Goal: Task Accomplishment & Management: Use online tool/utility

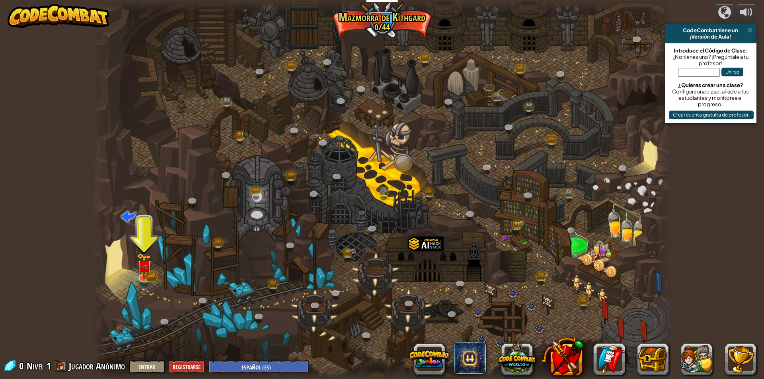
select select "es-ES"
click at [142, 261] on img at bounding box center [144, 260] width 9 height 9
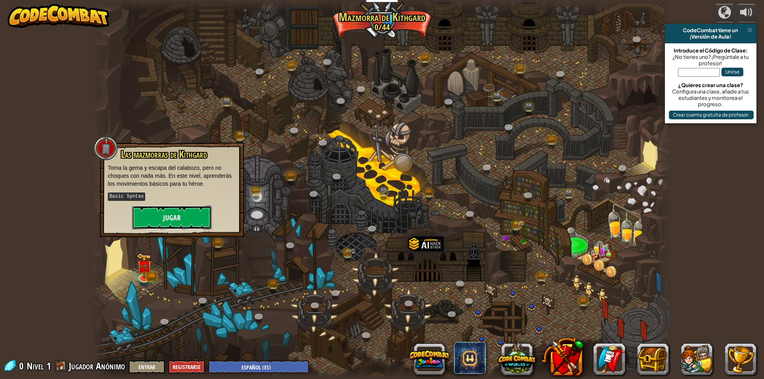
click at [163, 212] on button "Jugar" at bounding box center [172, 218] width 80 height 24
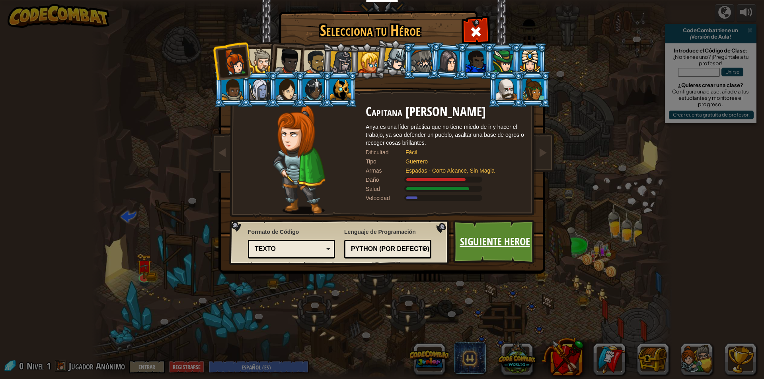
click at [478, 255] on link "Siguiente Heroe" at bounding box center [494, 242] width 83 height 44
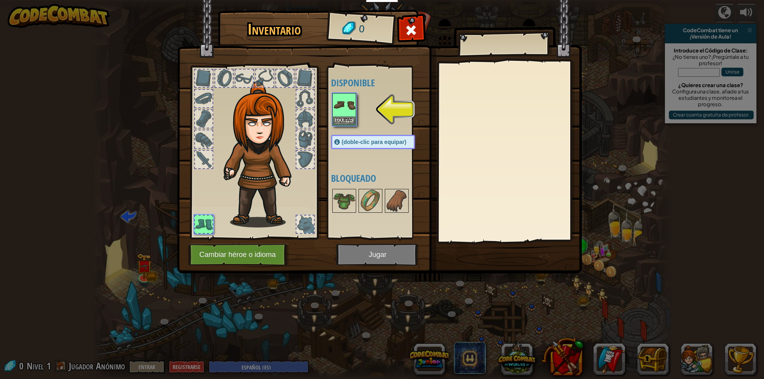
drag, startPoint x: 331, startPoint y: 116, endPoint x: 309, endPoint y: 129, distance: 25.7
click at [306, 128] on div "Inventario 0 Disponible Equipar (doble-clic para equipar) Bloqueado [GEOGRAPHIC…" at bounding box center [382, 143] width 405 height 263
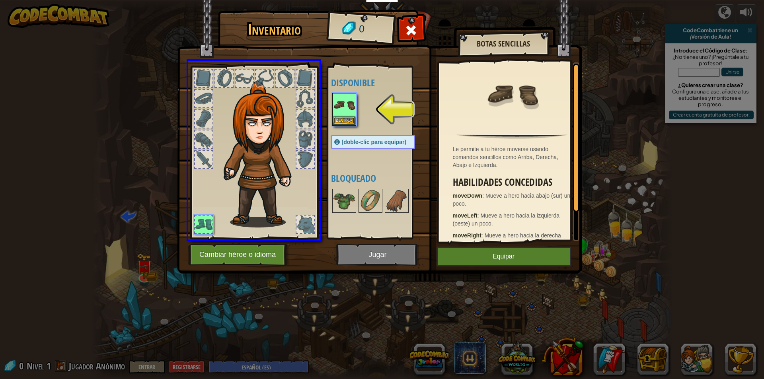
drag, startPoint x: 349, startPoint y: 107, endPoint x: 224, endPoint y: 145, distance: 130.7
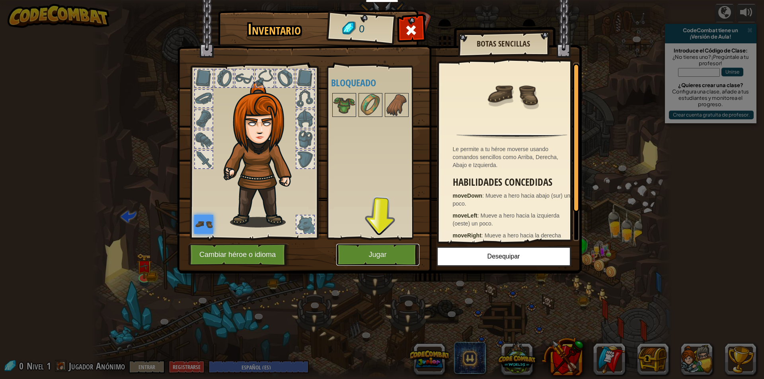
click at [380, 259] on button "Jugar" at bounding box center [377, 255] width 83 height 22
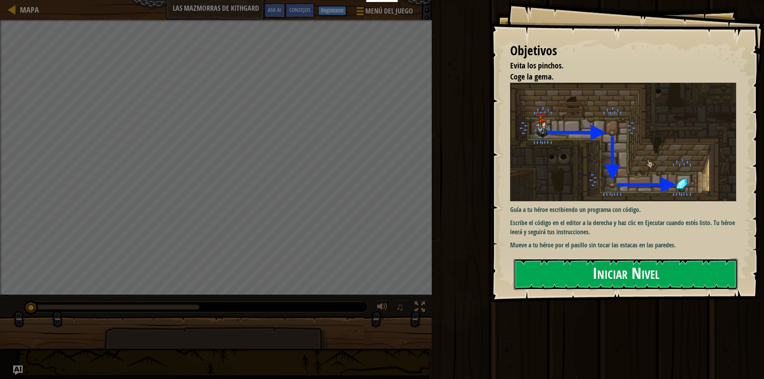
click at [537, 269] on button "Iniciar Nivel" at bounding box center [626, 274] width 224 height 31
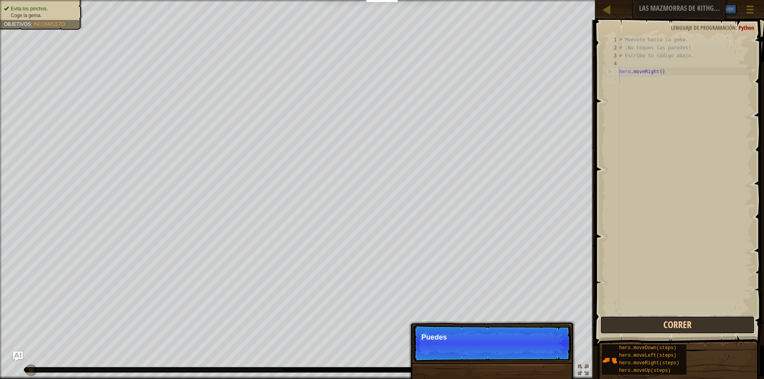
click at [647, 319] on button "Correr" at bounding box center [677, 325] width 155 height 18
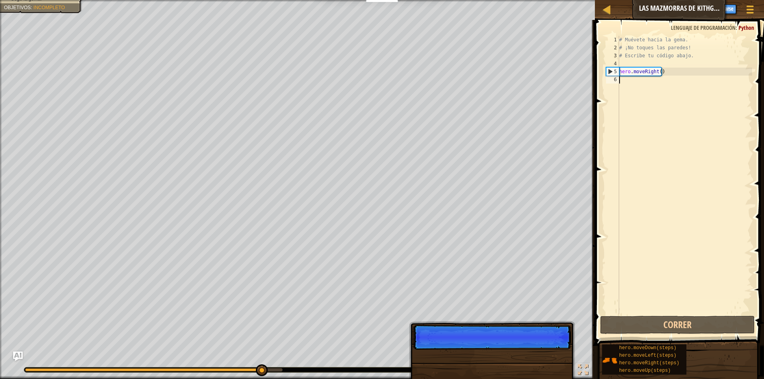
scroll to position [4, 0]
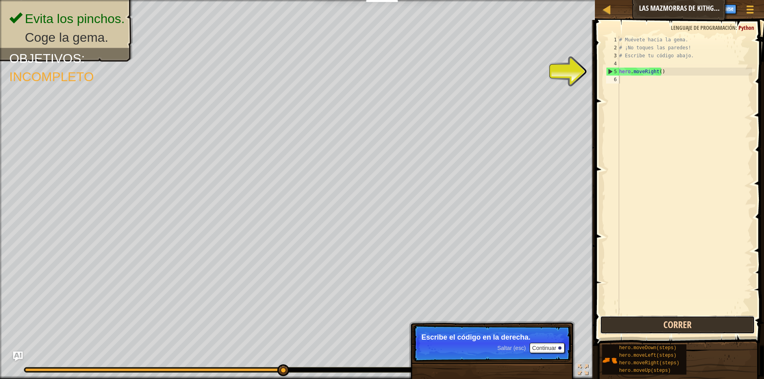
click at [690, 320] on button "Correr" at bounding box center [677, 325] width 155 height 18
click at [616, 82] on div "6" at bounding box center [612, 80] width 13 height 8
click at [610, 81] on div "6" at bounding box center [612, 80] width 13 height 8
type textarea "m"
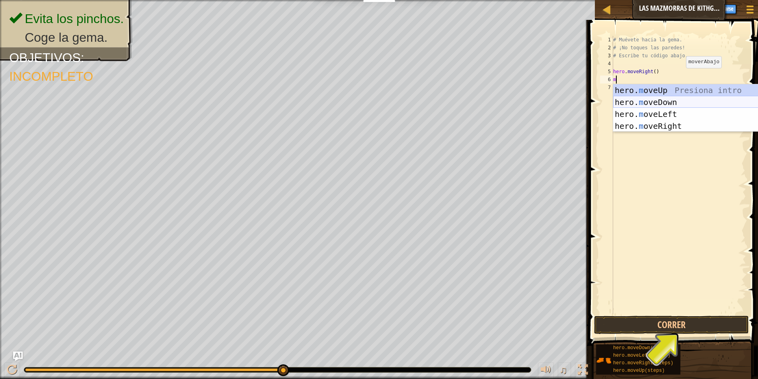
click at [646, 98] on div "hero. m oveUp Presiona intro hero. m oveDown Presiona intro hero. m oveLeft Pre…" at bounding box center [688, 120] width 150 height 72
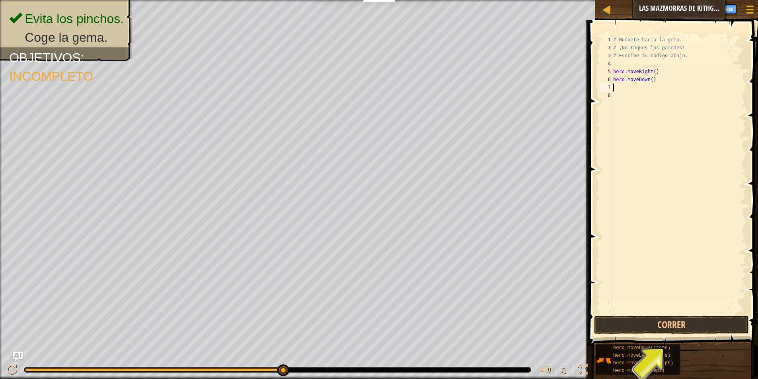
type textarea "m"
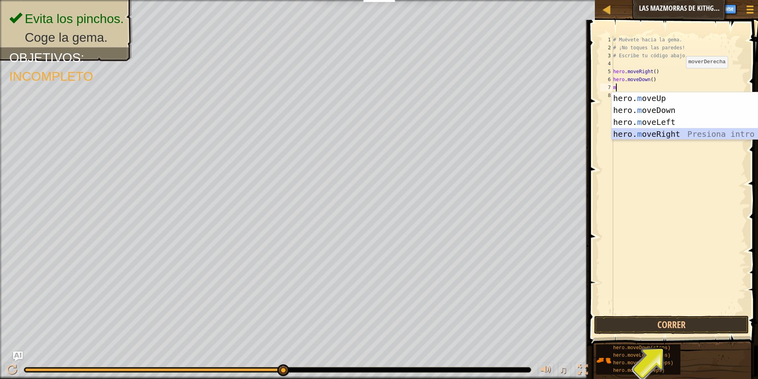
click at [659, 131] on div "hero. m oveUp Presiona intro hero. m oveDown Presiona intro hero. m oveLeft Pre…" at bounding box center [686, 128] width 150 height 72
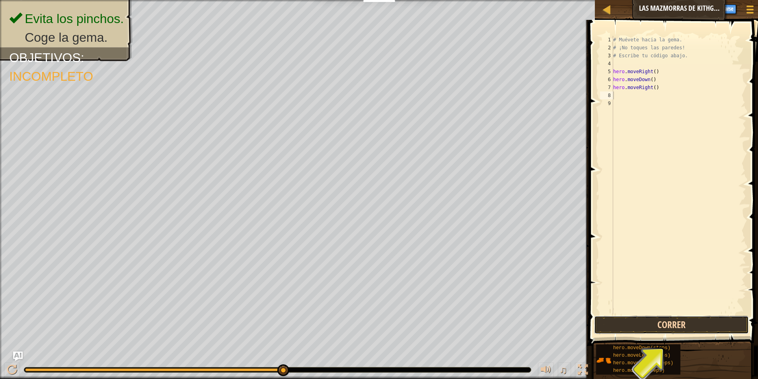
click at [671, 322] on button "Correr" at bounding box center [671, 325] width 155 height 18
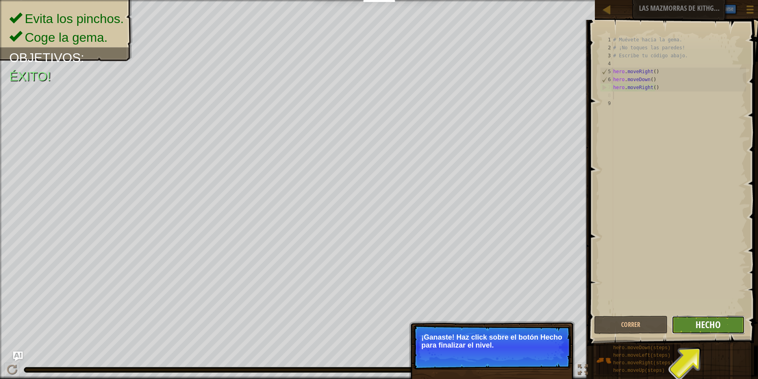
click at [708, 321] on span "Hecho" at bounding box center [707, 324] width 25 height 13
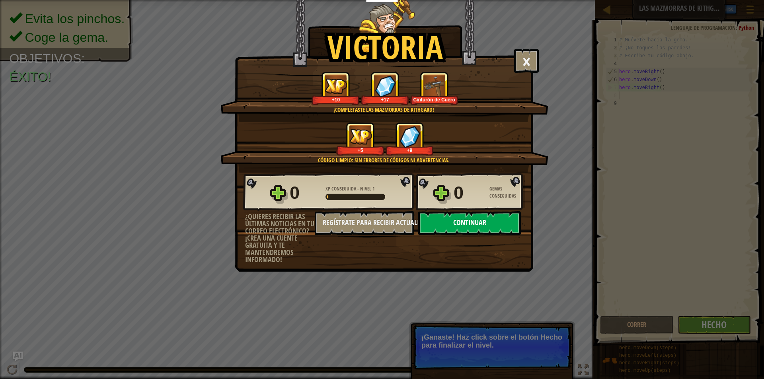
click at [446, 224] on button "Continuar" at bounding box center [469, 223] width 103 height 24
select select "es-ES"
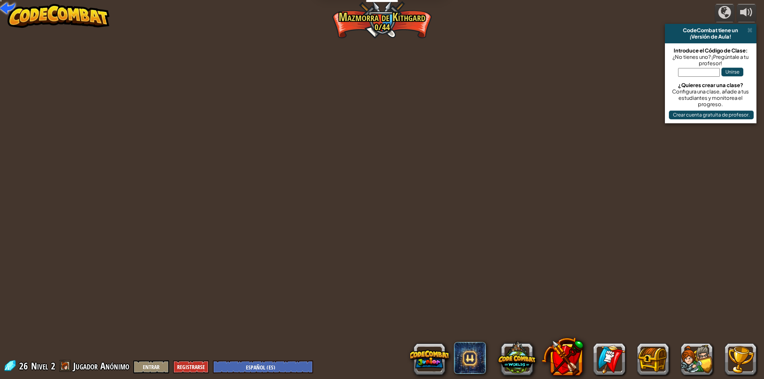
select select "es-ES"
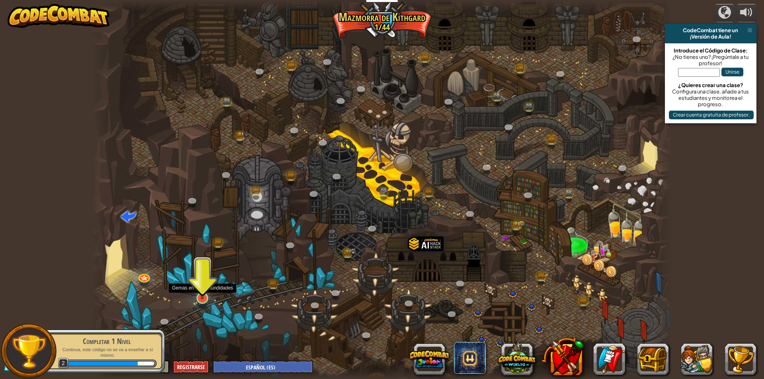
click at [198, 289] on img at bounding box center [203, 281] width 16 height 36
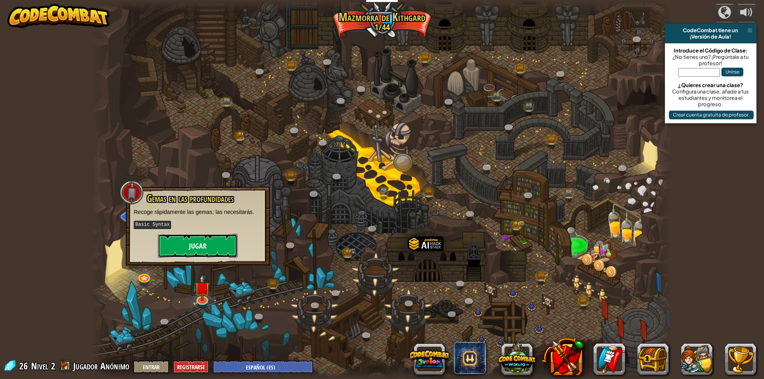
click at [210, 247] on button "Jugar" at bounding box center [198, 246] width 80 height 24
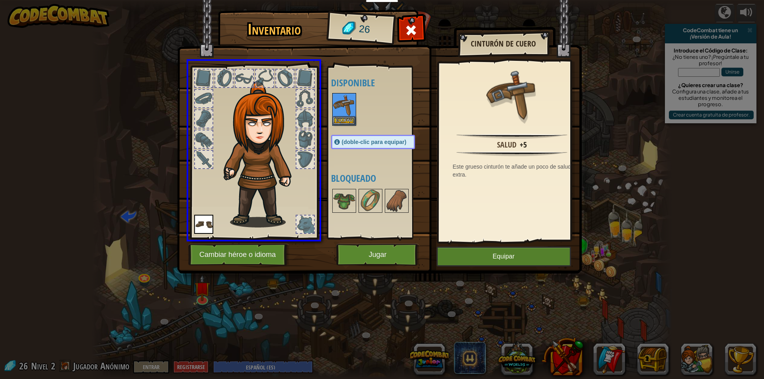
drag, startPoint x: 334, startPoint y: 110, endPoint x: 309, endPoint y: 130, distance: 31.4
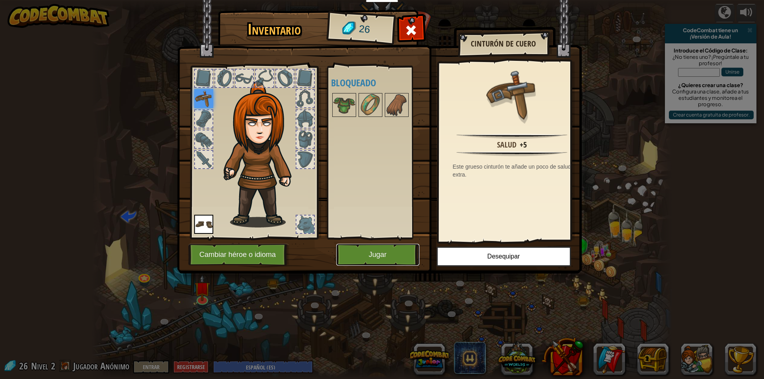
click at [379, 253] on button "Jugar" at bounding box center [377, 255] width 83 height 22
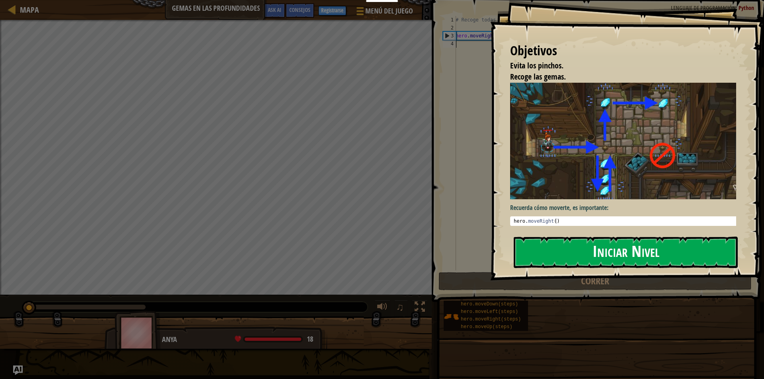
click at [538, 245] on button "Iniciar Nivel" at bounding box center [626, 252] width 224 height 31
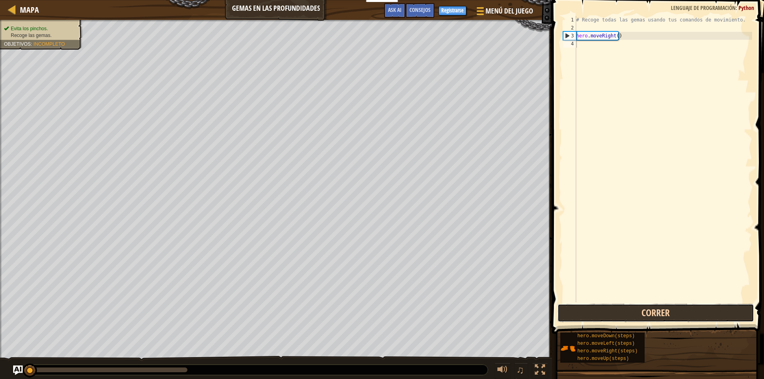
click at [621, 308] on button "Correr" at bounding box center [655, 313] width 197 height 18
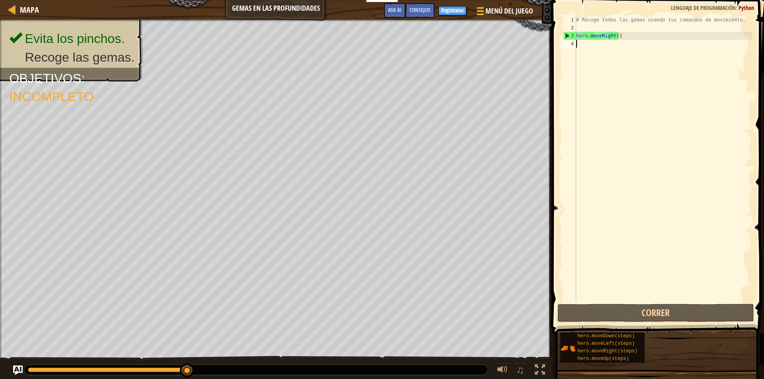
click at [574, 43] on div "4" at bounding box center [569, 44] width 13 height 8
click at [568, 39] on div "3" at bounding box center [569, 36] width 13 height 8
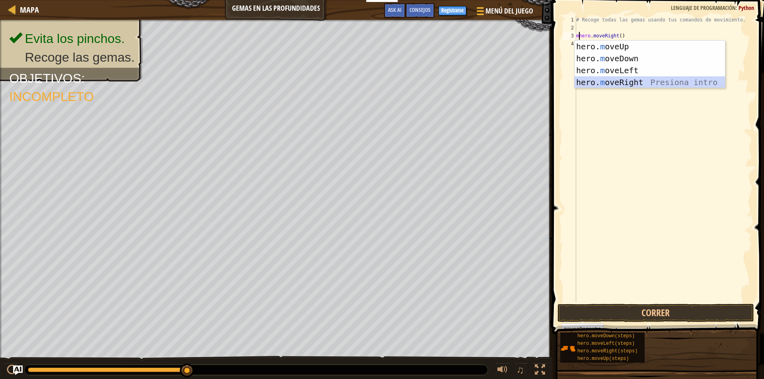
click at [606, 80] on div "hero. m oveUp Presiona intro hero. m oveDown Presiona intro hero. m oveLeft Pre…" at bounding box center [649, 77] width 150 height 72
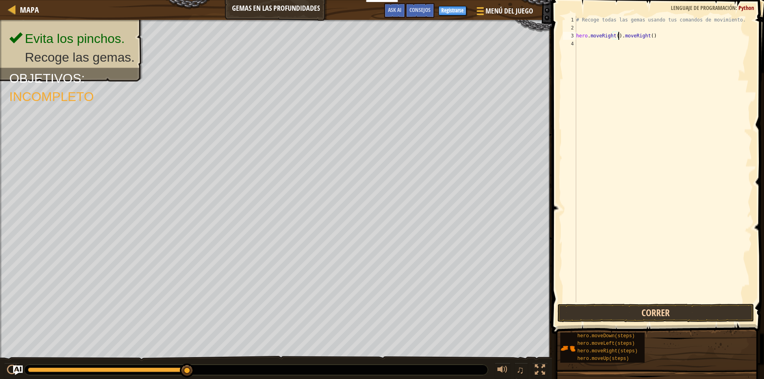
type textarea "hero.moveRight().moveRight()"
click at [648, 311] on button "Correr" at bounding box center [655, 313] width 197 height 18
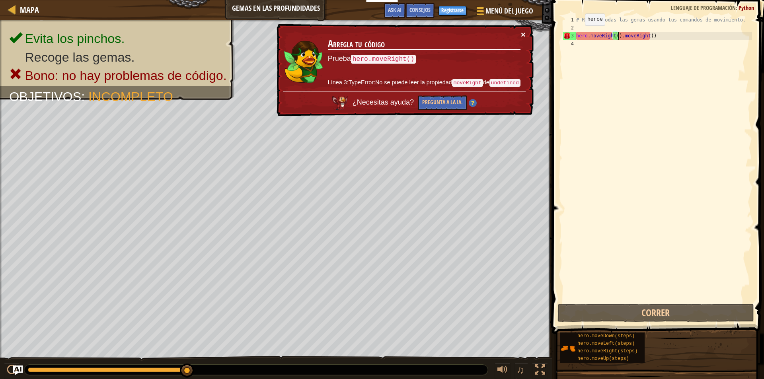
click at [523, 35] on button "×" at bounding box center [523, 34] width 5 height 8
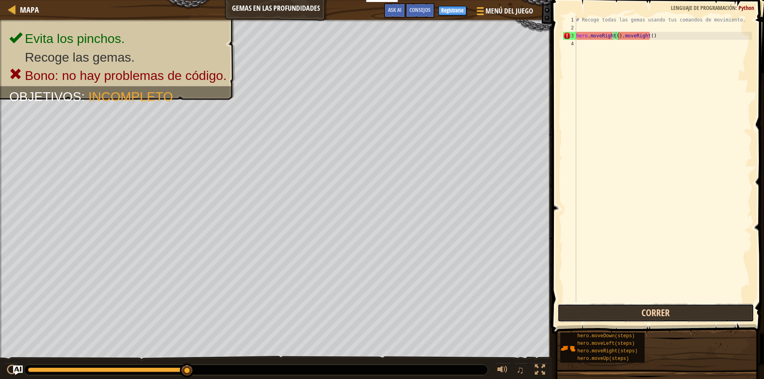
click at [588, 308] on button "Correr" at bounding box center [655, 313] width 197 height 18
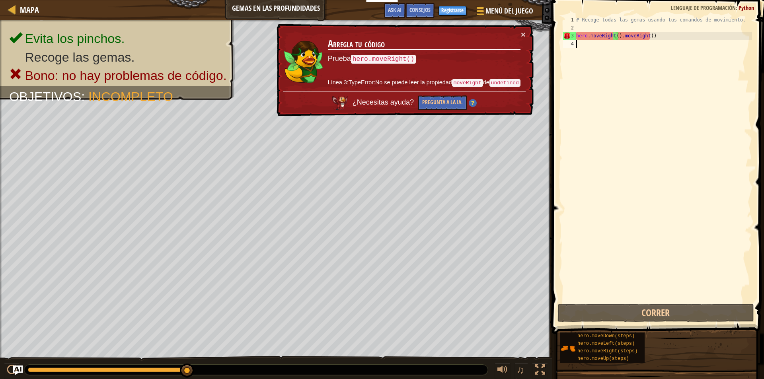
click at [571, 43] on div "4" at bounding box center [569, 44] width 13 height 8
type textarea "hero.moveRight().moveRight()"
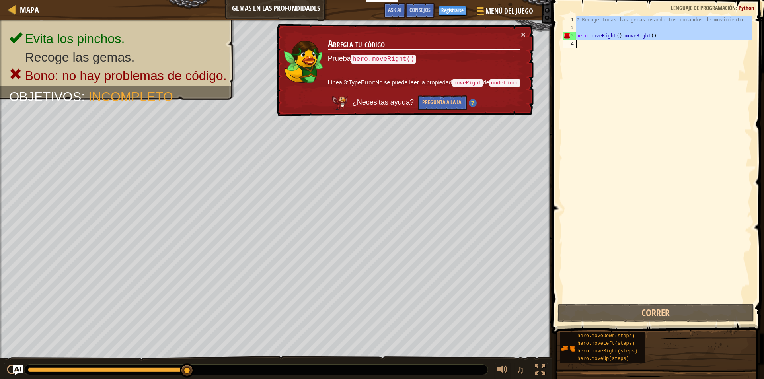
click at [571, 43] on div "4" at bounding box center [569, 44] width 13 height 8
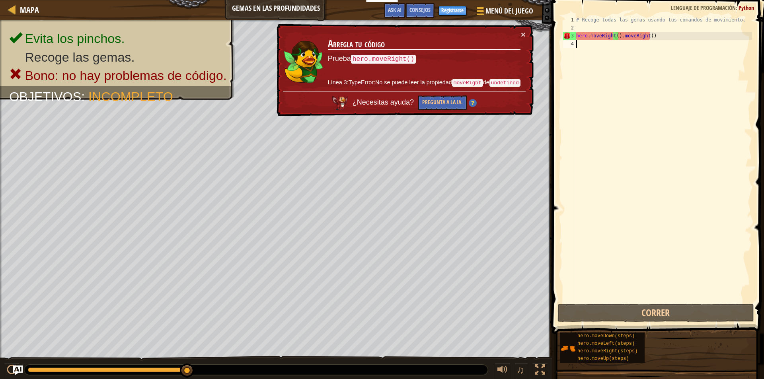
click at [571, 43] on div "4" at bounding box center [569, 44] width 13 height 8
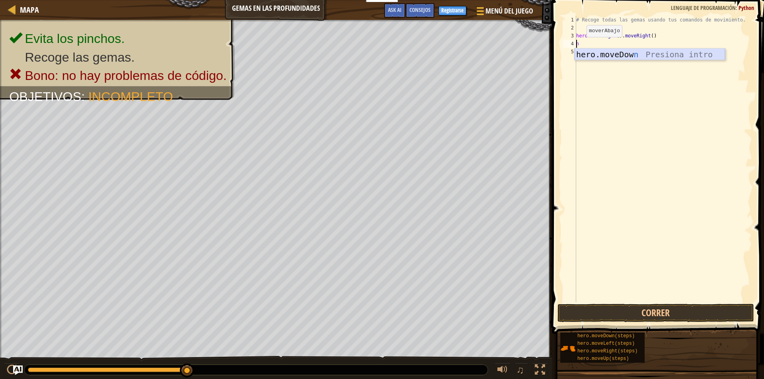
type textarea "hero.moveRight().moveRight()"
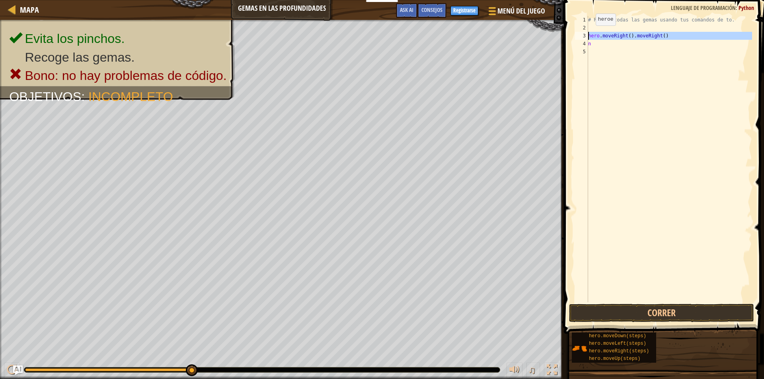
click at [583, 34] on div "3" at bounding box center [581, 36] width 13 height 8
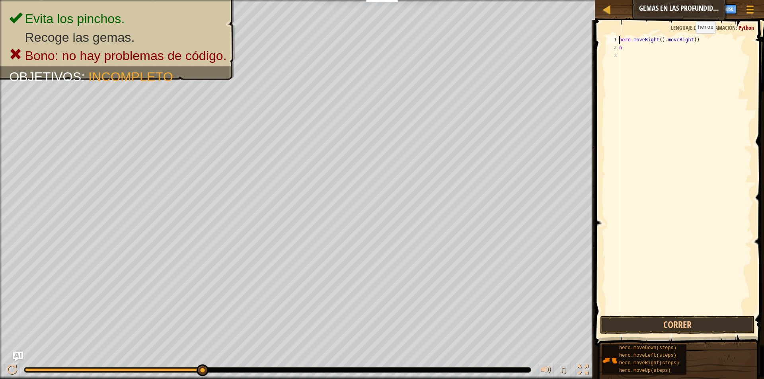
click at [689, 41] on div "hero . moveRight ( ) . moveRight ( ) n" at bounding box center [684, 183] width 134 height 294
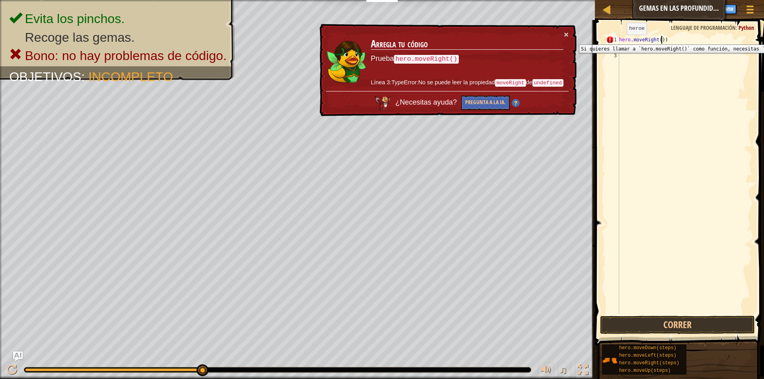
click at [610, 39] on div "1" at bounding box center [612, 40] width 13 height 8
click at [625, 43] on div "hero . moveRight ( )) n" at bounding box center [684, 183] width 134 height 294
click at [664, 40] on div "hero . moveRight ( )) n" at bounding box center [684, 183] width 134 height 294
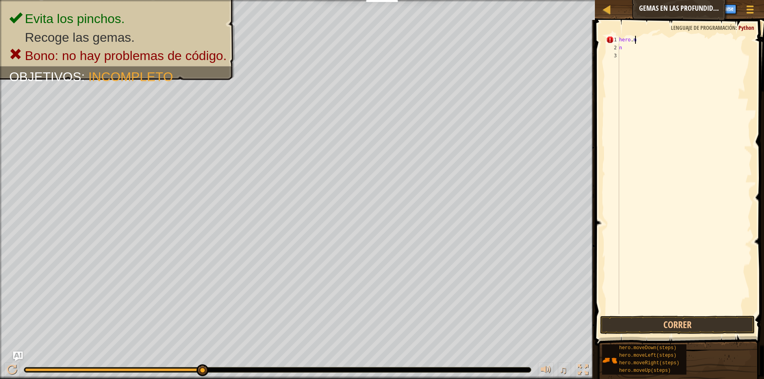
type textarea "h"
type textarea "m"
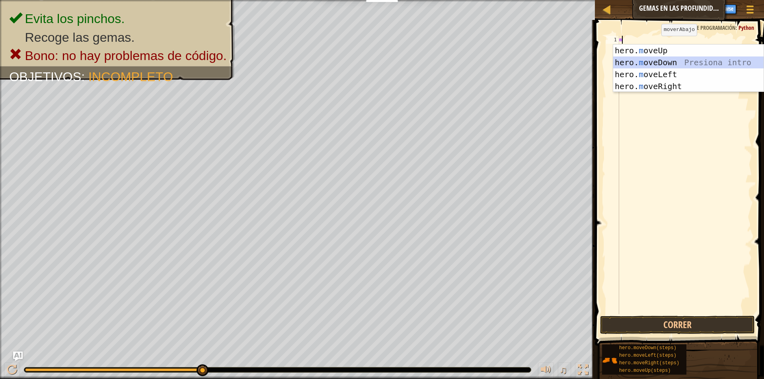
click at [666, 60] on div "hero. m oveUp Presiona intro hero. m oveDown Presiona intro hero. m oveLeft Pre…" at bounding box center [688, 81] width 150 height 72
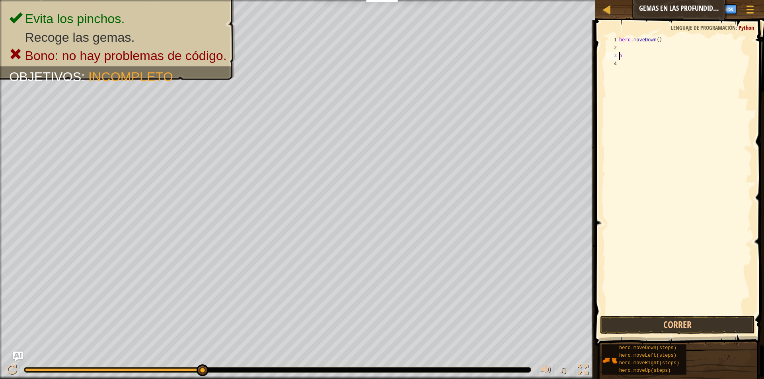
click at [619, 52] on div "hero . moveDown ( ) n" at bounding box center [684, 183] width 134 height 294
click at [616, 47] on div "2" at bounding box center [612, 48] width 13 height 8
type textarea "n"
type textarea "m"
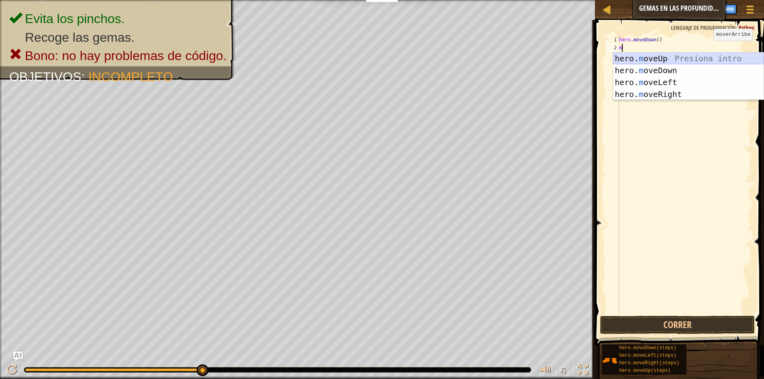
click at [662, 57] on div "hero. m oveUp Presiona intro hero. m oveDown Presiona intro hero. m oveLeft Pre…" at bounding box center [688, 89] width 150 height 72
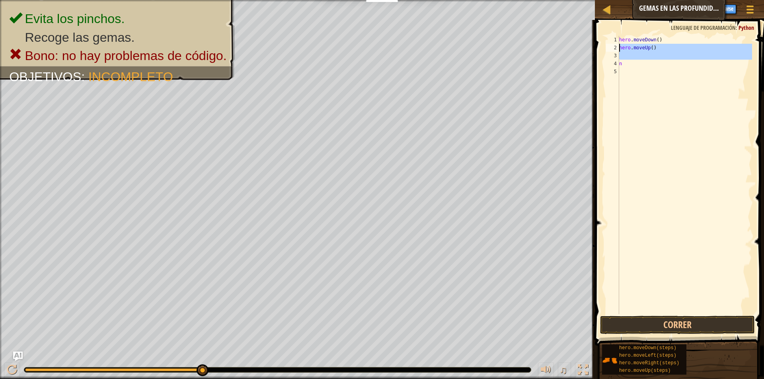
drag, startPoint x: 607, startPoint y: 53, endPoint x: 593, endPoint y: 41, distance: 19.2
click at [601, 41] on div "1 2 3 4 5 hero . moveDown ( ) hero . moveUp ( ) n ההההההההההההההההההההההההההההה…" at bounding box center [677, 198] width 171 height 349
drag, startPoint x: 617, startPoint y: 52, endPoint x: 608, endPoint y: 51, distance: 8.8
click at [615, 54] on div "3" at bounding box center [612, 56] width 13 height 8
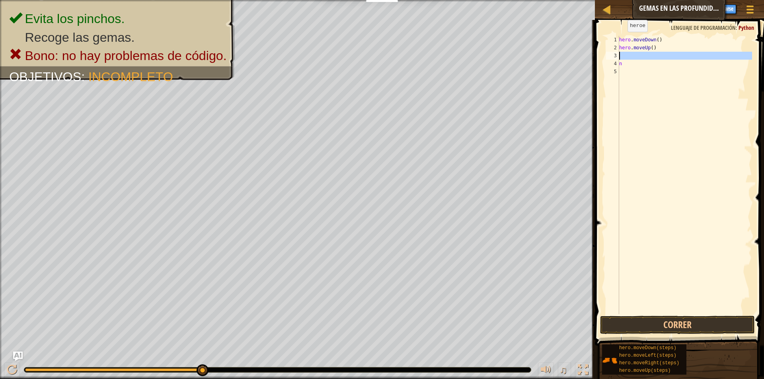
type textarea "n"
type textarea "m"
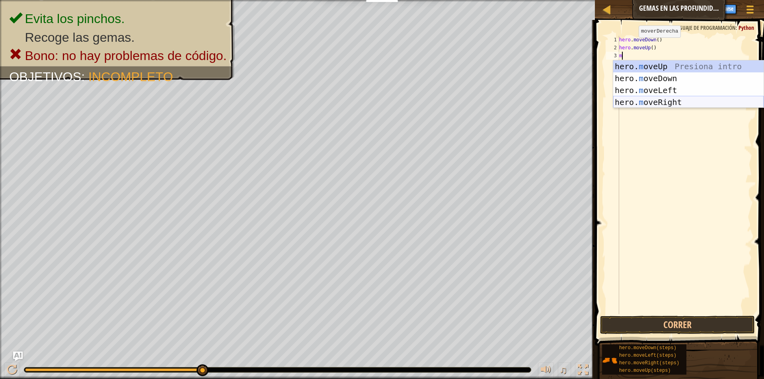
click at [661, 99] on div "hero. m oveUp Presiona intro hero. m oveDown Presiona intro hero. m oveLeft Pre…" at bounding box center [688, 96] width 150 height 72
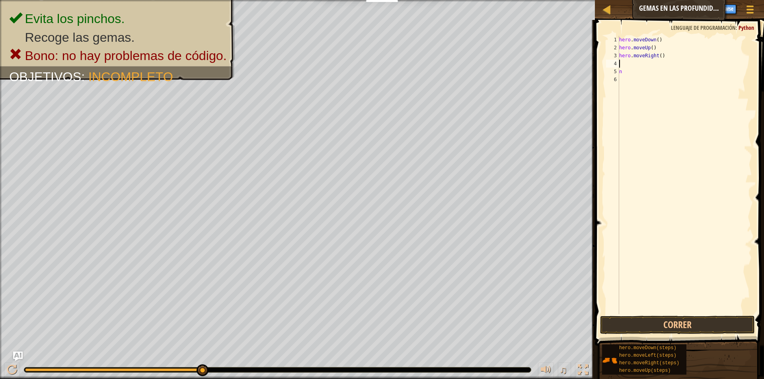
click at [635, 66] on div "hero . moveDown ( ) hero . moveUp ( ) hero . moveRight ( ) n" at bounding box center [684, 183] width 134 height 294
type textarea "m"
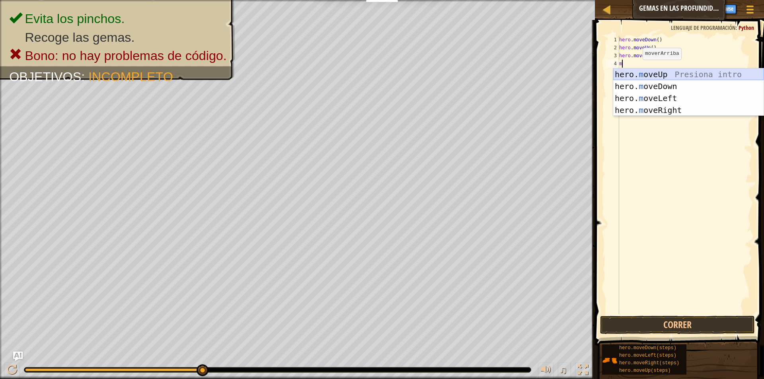
click at [619, 73] on div "hero. m oveUp Presiona intro hero. m oveDown Presiona intro hero. m oveLeft Pre…" at bounding box center [688, 104] width 150 height 72
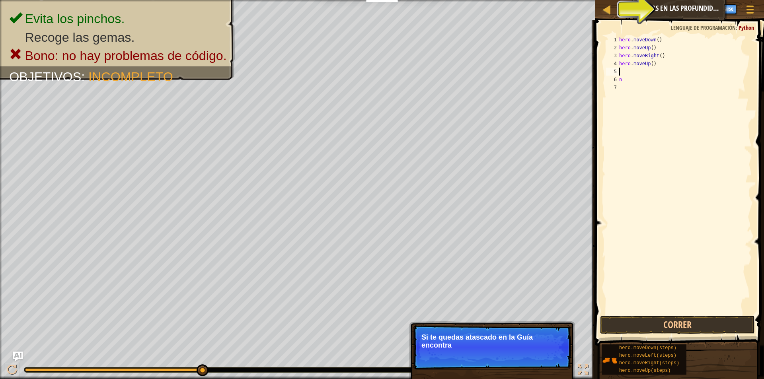
type textarea "m"
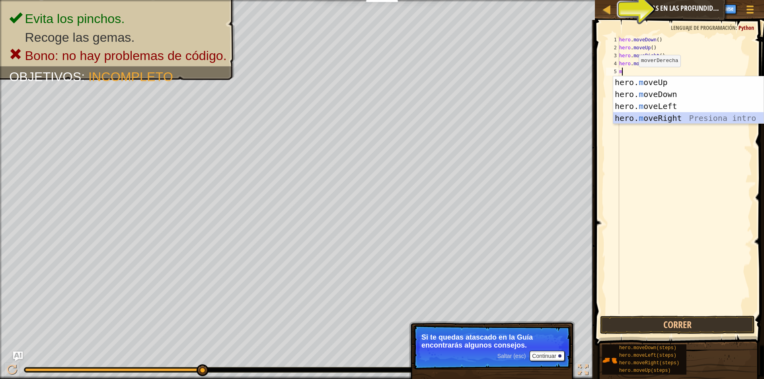
click at [635, 115] on div "hero. m oveUp Presiona intro hero. m oveDown Presiona intro hero. m oveLeft Pre…" at bounding box center [688, 112] width 150 height 72
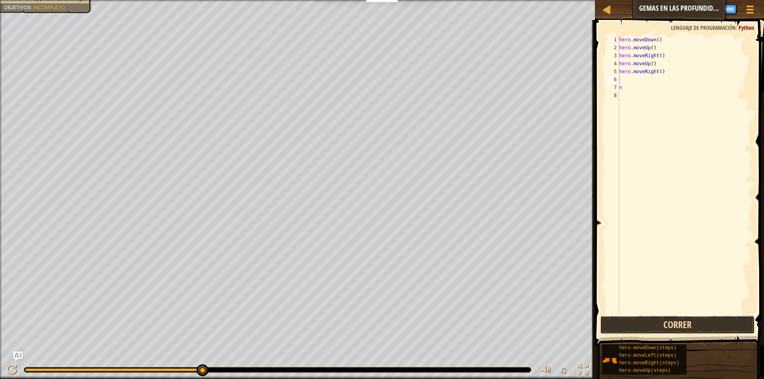
click at [719, 319] on button "Correr" at bounding box center [677, 325] width 155 height 18
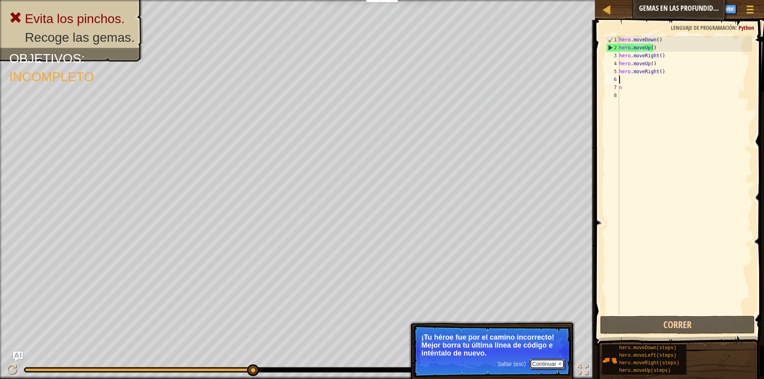
click at [550, 359] on button "Continuar" at bounding box center [546, 364] width 35 height 10
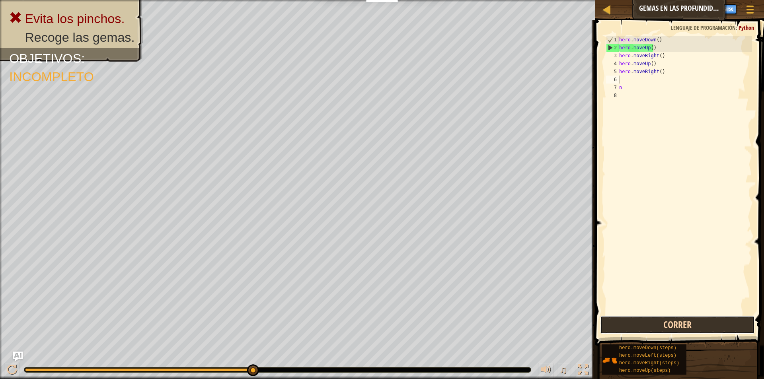
click at [613, 325] on button "Correr" at bounding box center [677, 325] width 155 height 18
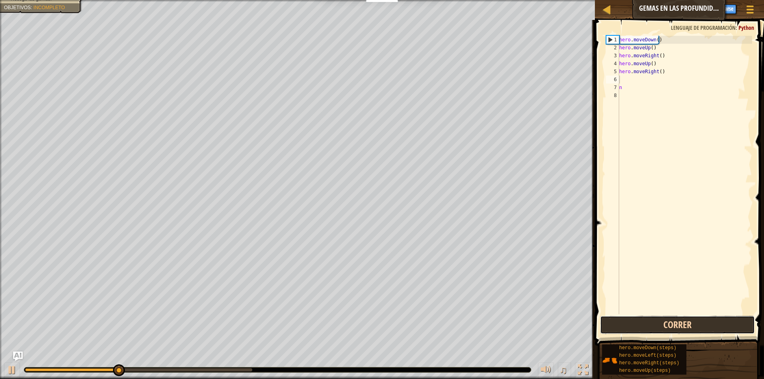
click at [609, 323] on button "Correr" at bounding box center [677, 325] width 155 height 18
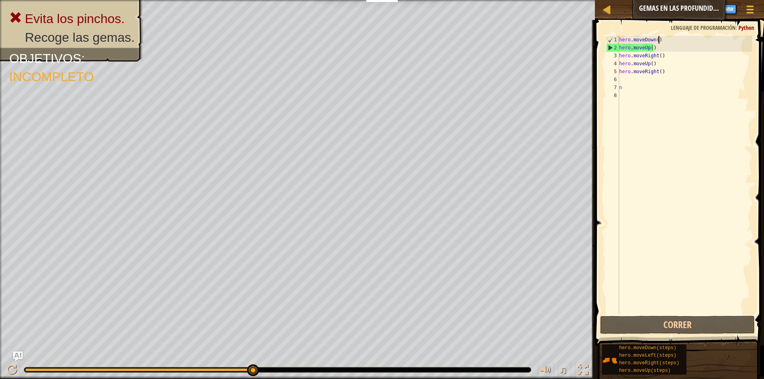
click at [675, 42] on div "hero . moveDown ( ) hero . moveUp ( ) hero . moveRight ( ) hero . moveUp ( ) he…" at bounding box center [684, 183] width 134 height 294
click at [609, 45] on div "2" at bounding box center [612, 48] width 13 height 8
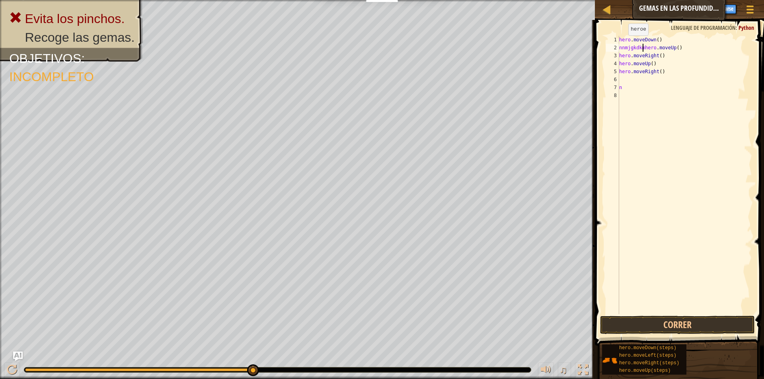
scroll to position [4, 2]
type textarea "hero.moveUp()"
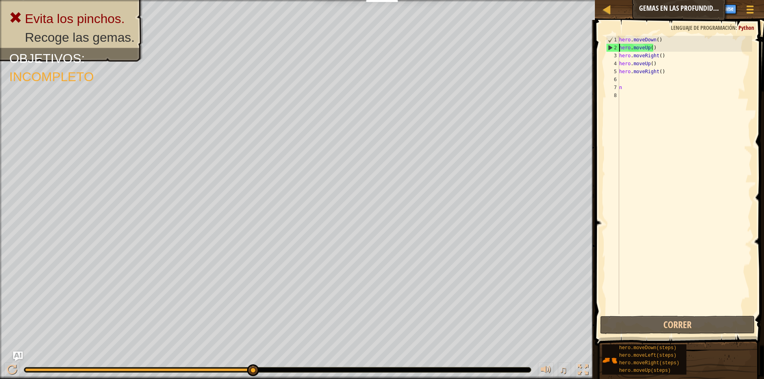
click at [645, 96] on div "hero . moveDown ( ) hero . moveUp ( ) hero . moveRight ( ) hero . moveUp ( ) he…" at bounding box center [684, 183] width 134 height 294
click at [669, 126] on div "hero . moveDown ( ) hero . moveUp ( ) hero . moveRight ( ) hero . moveUp ( ) he…" at bounding box center [684, 183] width 134 height 294
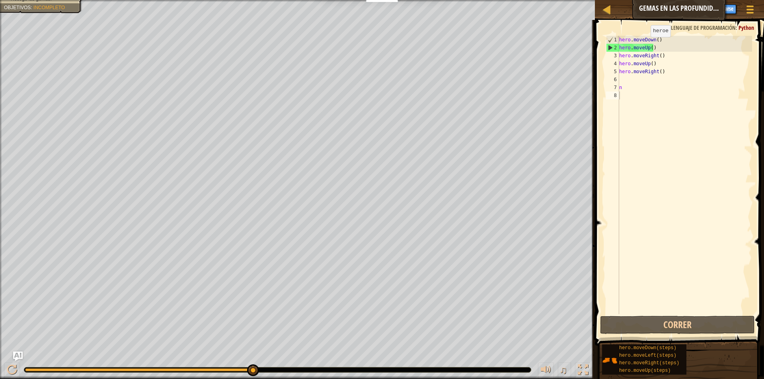
click at [642, 35] on span at bounding box center [679, 171] width 175 height 349
click at [626, 34] on span at bounding box center [679, 171] width 175 height 349
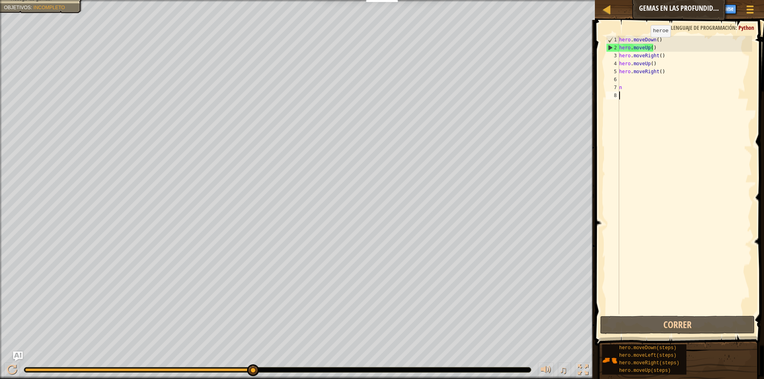
click at [626, 34] on span at bounding box center [679, 171] width 175 height 349
drag, startPoint x: 282, startPoint y: 366, endPoint x: 420, endPoint y: 395, distance: 141.8
click at [420, 0] on html "Estudiantes Crear Cuenta Gratis. Soluciones para escuelas y distritos Vista pre…" at bounding box center [382, 0] width 764 height 0
type textarea "hero.moveRight()"
click at [654, 56] on div "hero . moveDown ( ) hero . moveUp ( ) hero . moveRight ( ) hero . moveUp ( ) he…" at bounding box center [684, 183] width 134 height 294
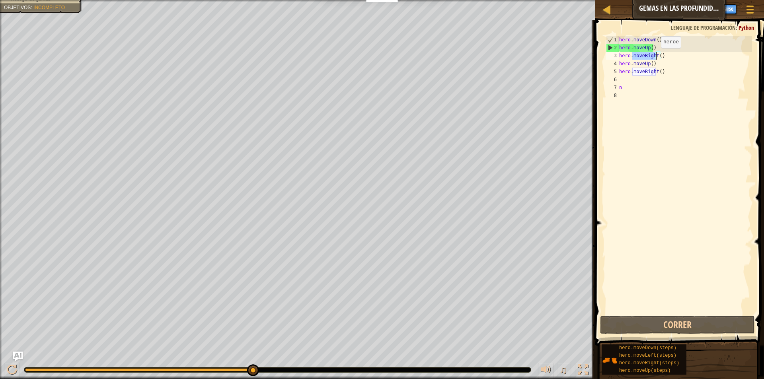
click at [654, 56] on div "hero . moveDown ( ) hero . moveUp ( ) hero . moveRight ( ) hero . moveUp ( ) he…" at bounding box center [684, 183] width 134 height 294
click at [763, 122] on span at bounding box center [679, 171] width 175 height 349
drag, startPoint x: 702, startPoint y: 162, endPoint x: 698, endPoint y: 158, distance: 5.7
click at [701, 162] on div "hero . moveDown ( ) hero . moveUp ( ) hero . moveRight ( ) hero . moveUp ( ) he…" at bounding box center [684, 183] width 134 height 294
type textarea "m"
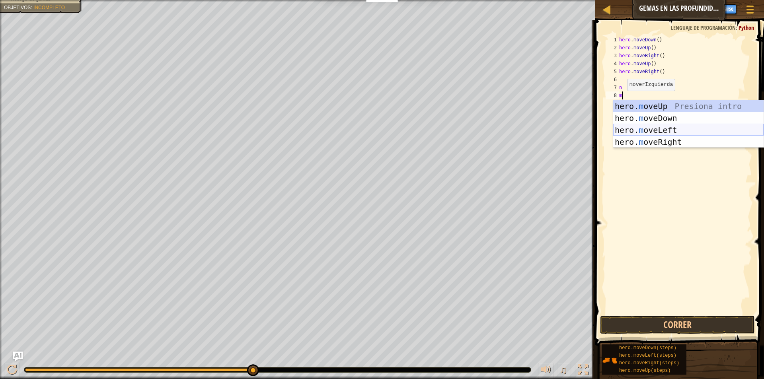
click at [636, 130] on div "hero. m oveUp Presiona intro hero. m oveDown Presiona intro hero. m oveLeft Pre…" at bounding box center [688, 136] width 150 height 72
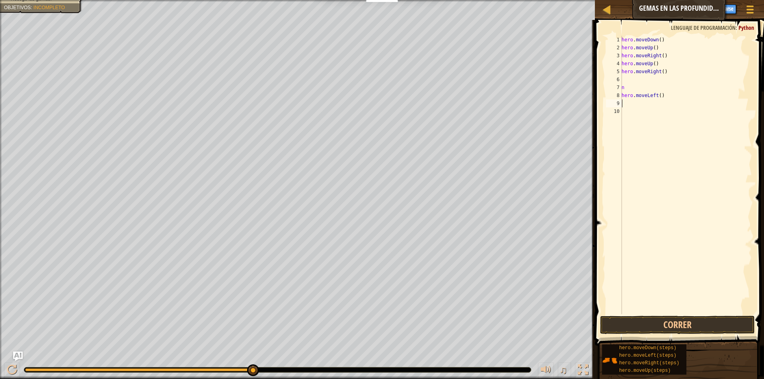
click at [635, 129] on div "hero . moveDown ( ) hero . moveUp ( ) hero . moveRight ( ) hero . moveUp ( ) he…" at bounding box center [686, 183] width 132 height 294
